Goal: Find specific fact

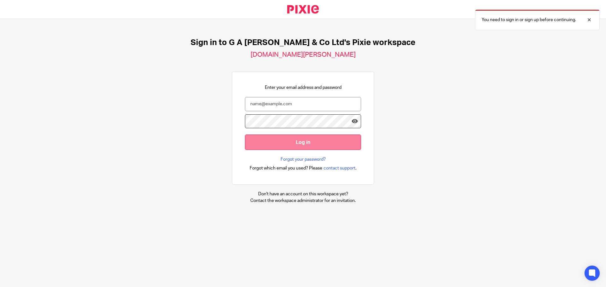
type input "Joel@nwaccountants.co.uk"
click at [297, 136] on input "Log in" at bounding box center [303, 142] width 116 height 15
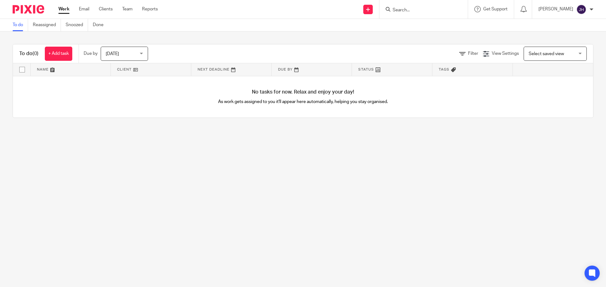
click at [424, 7] on form at bounding box center [425, 9] width 67 height 8
click at [420, 10] on input "Search" at bounding box center [420, 11] width 57 height 6
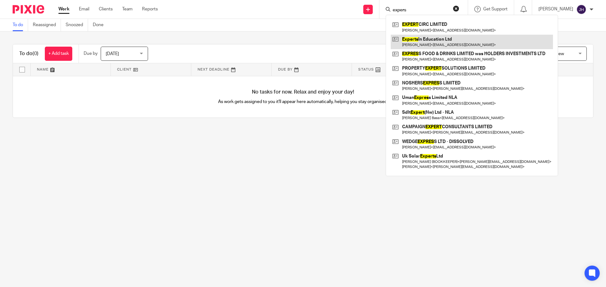
type input "expers"
click at [438, 40] on link at bounding box center [471, 42] width 162 height 15
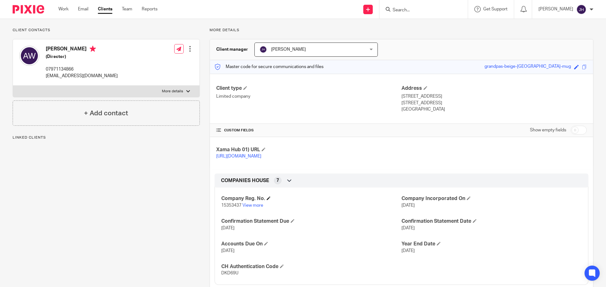
scroll to position [95, 0]
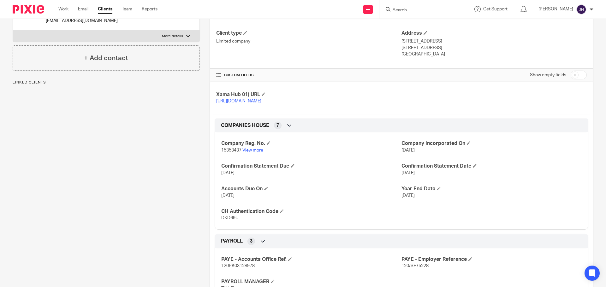
click at [226, 220] on span "DKD69U" at bounding box center [229, 218] width 17 height 4
copy span "DKD69U"
